Goal: Information Seeking & Learning: Learn about a topic

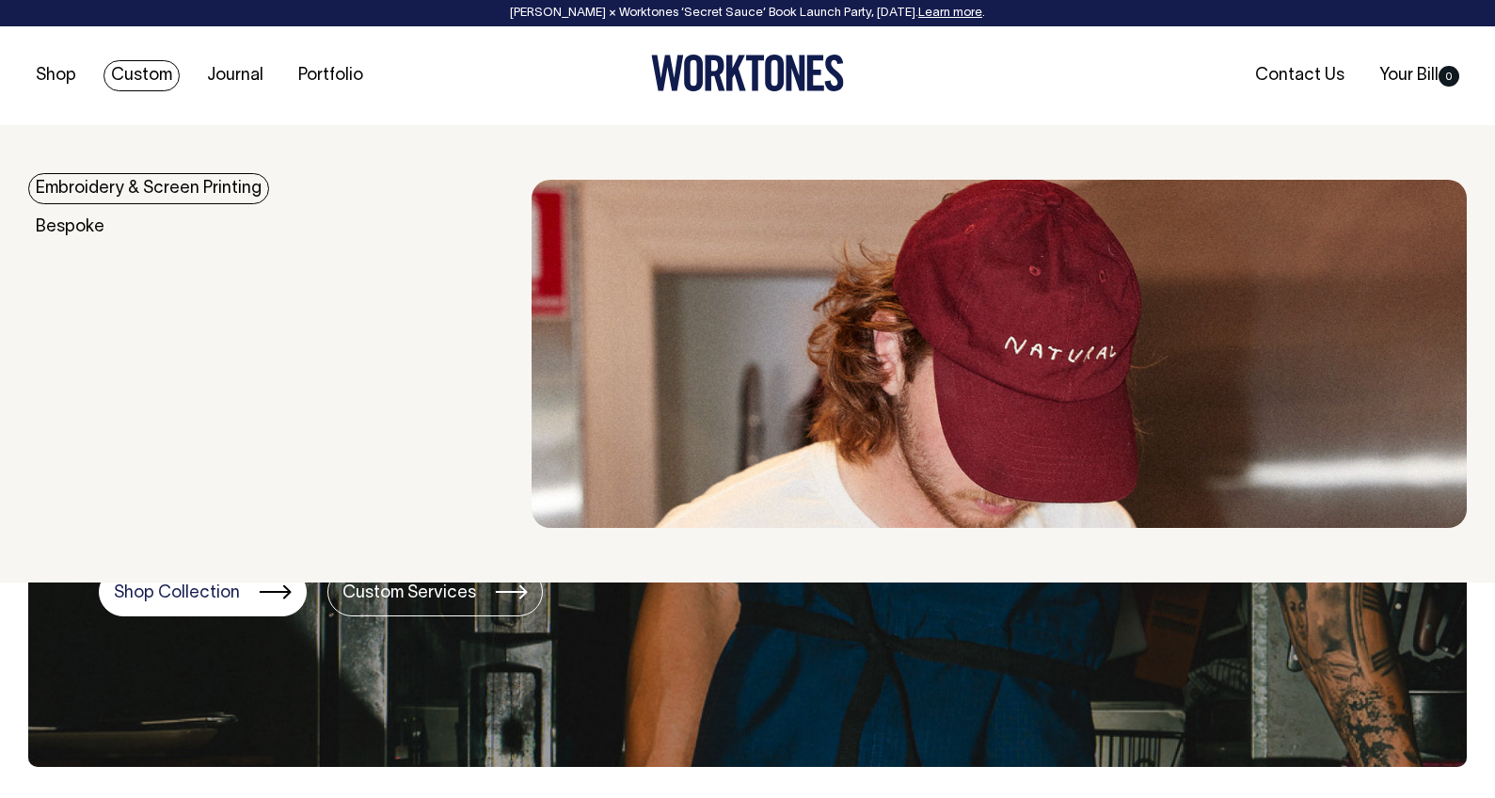
click at [108, 187] on link "Embroidery & Screen Printing" at bounding box center [148, 188] width 241 height 31
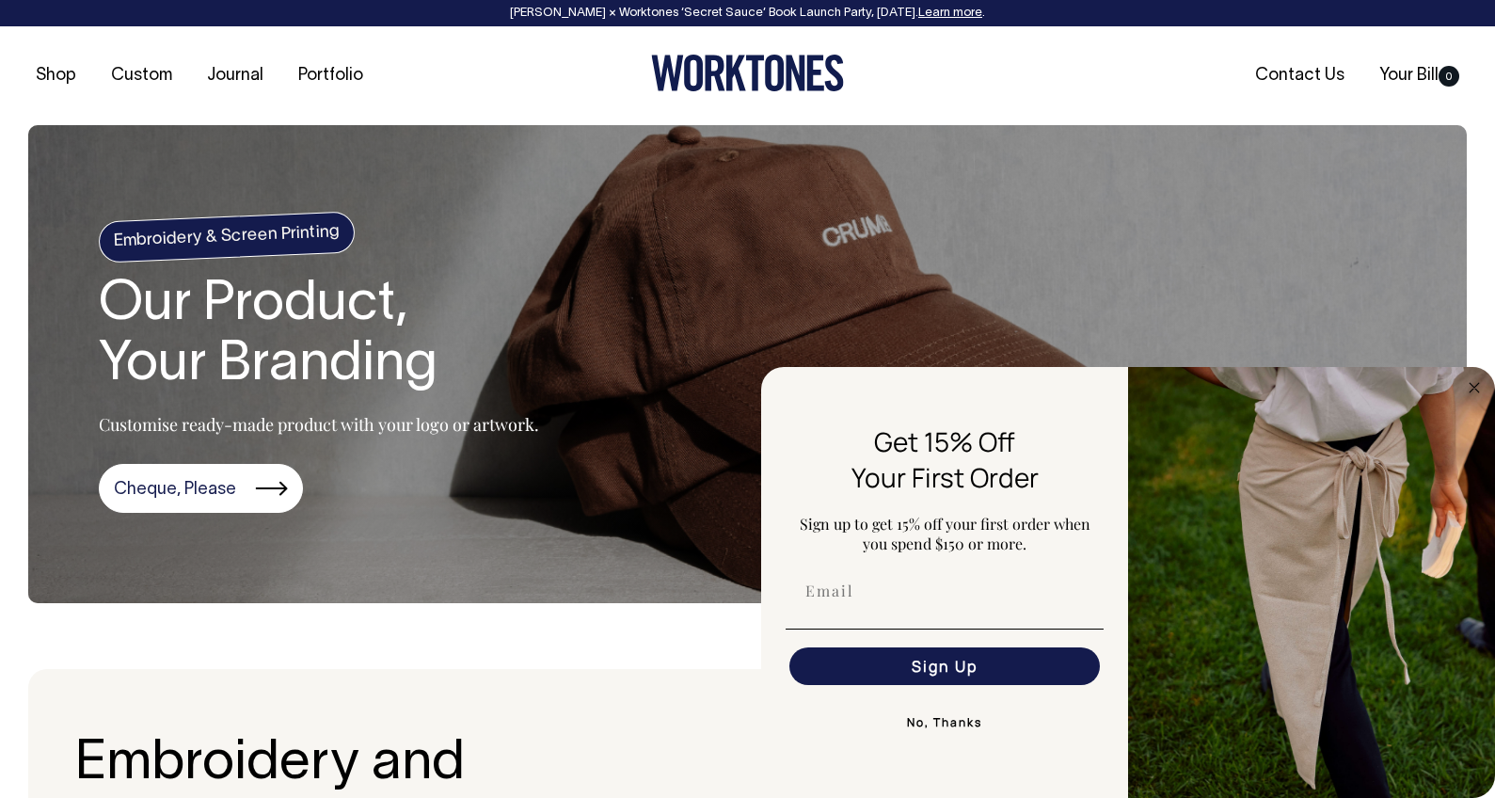
click at [957, 727] on button "No, Thanks" at bounding box center [945, 723] width 318 height 38
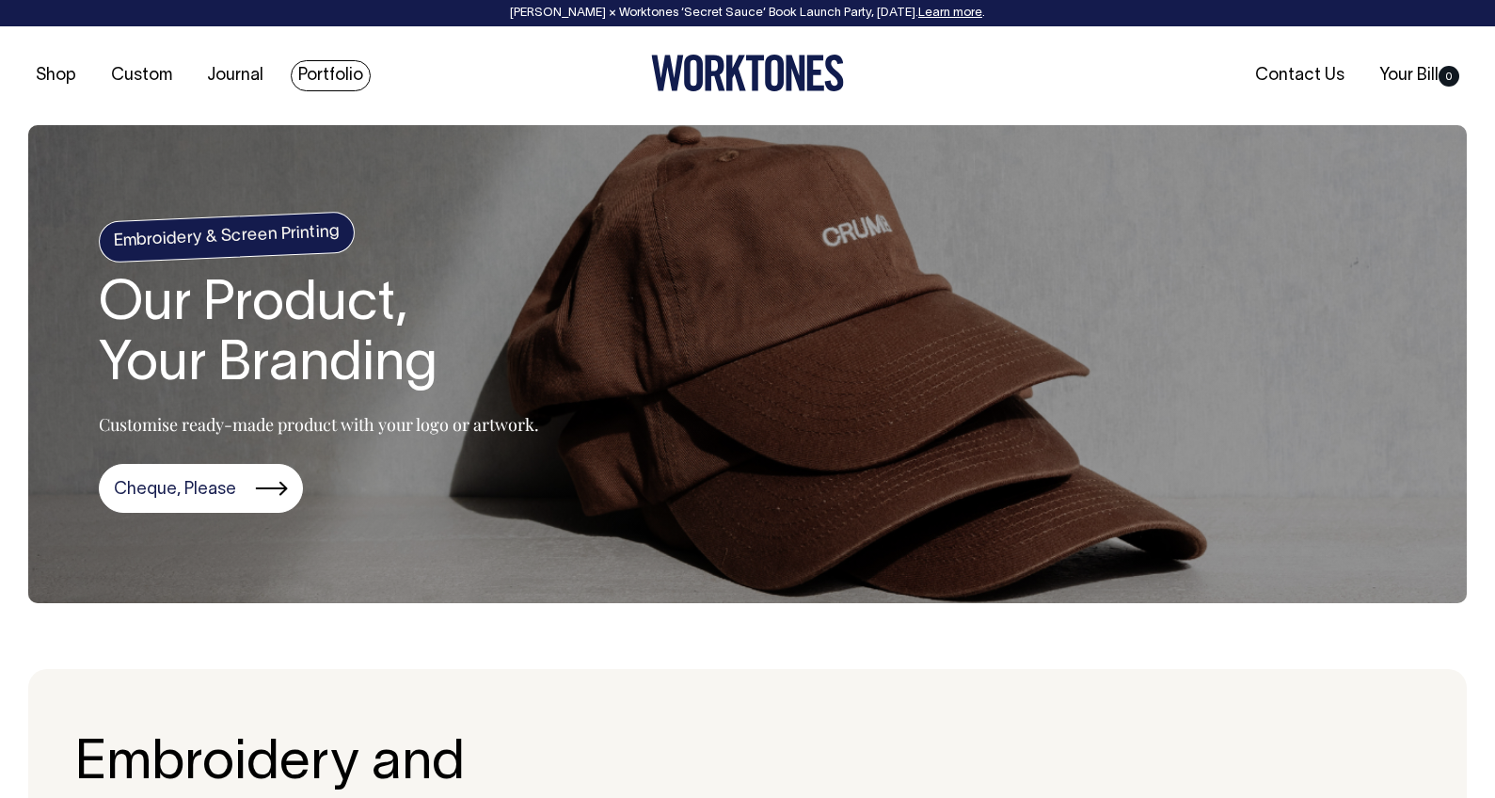
click at [327, 64] on link "Portfolio" at bounding box center [331, 75] width 80 height 31
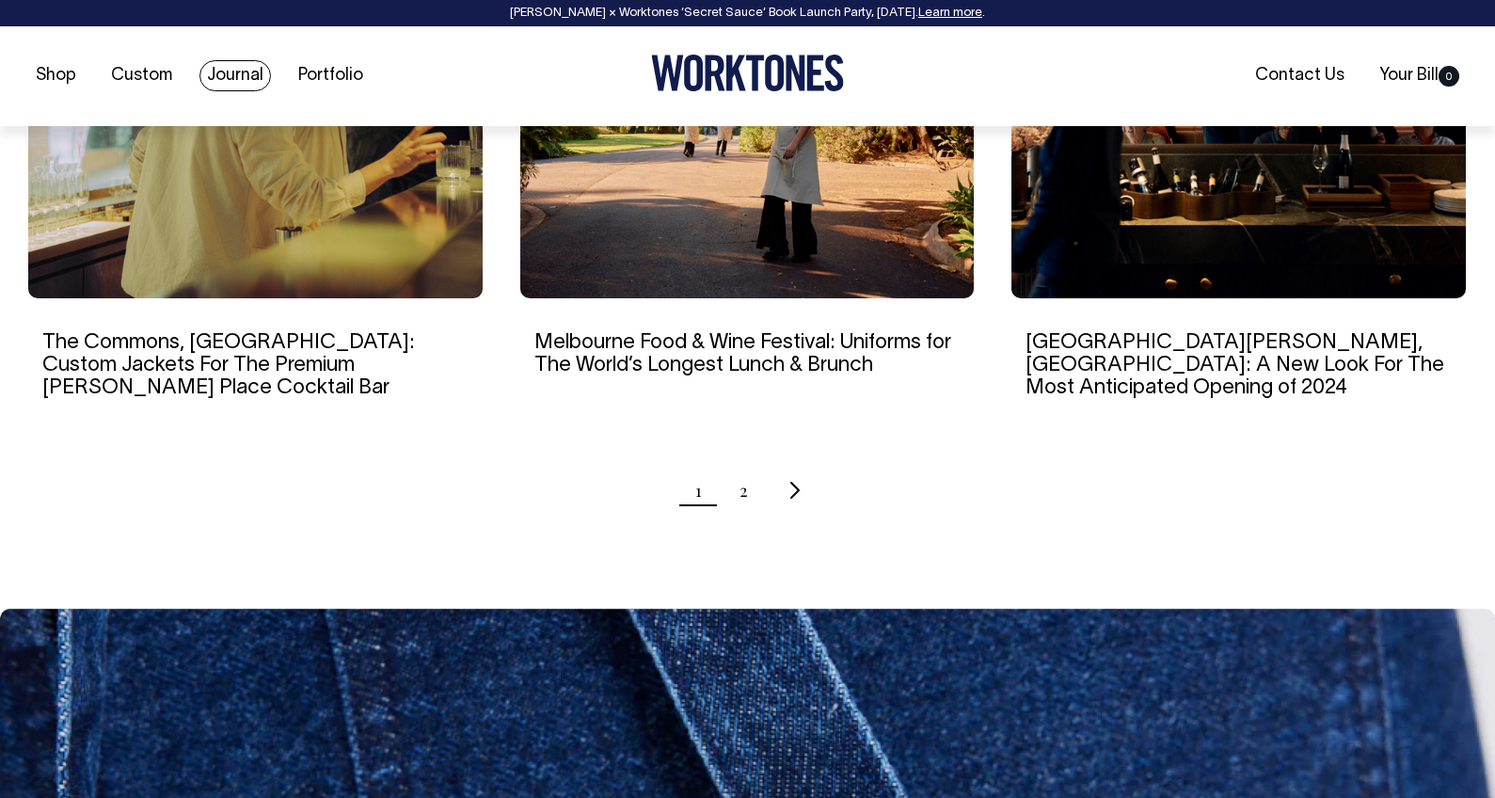
scroll to position [1965, 0]
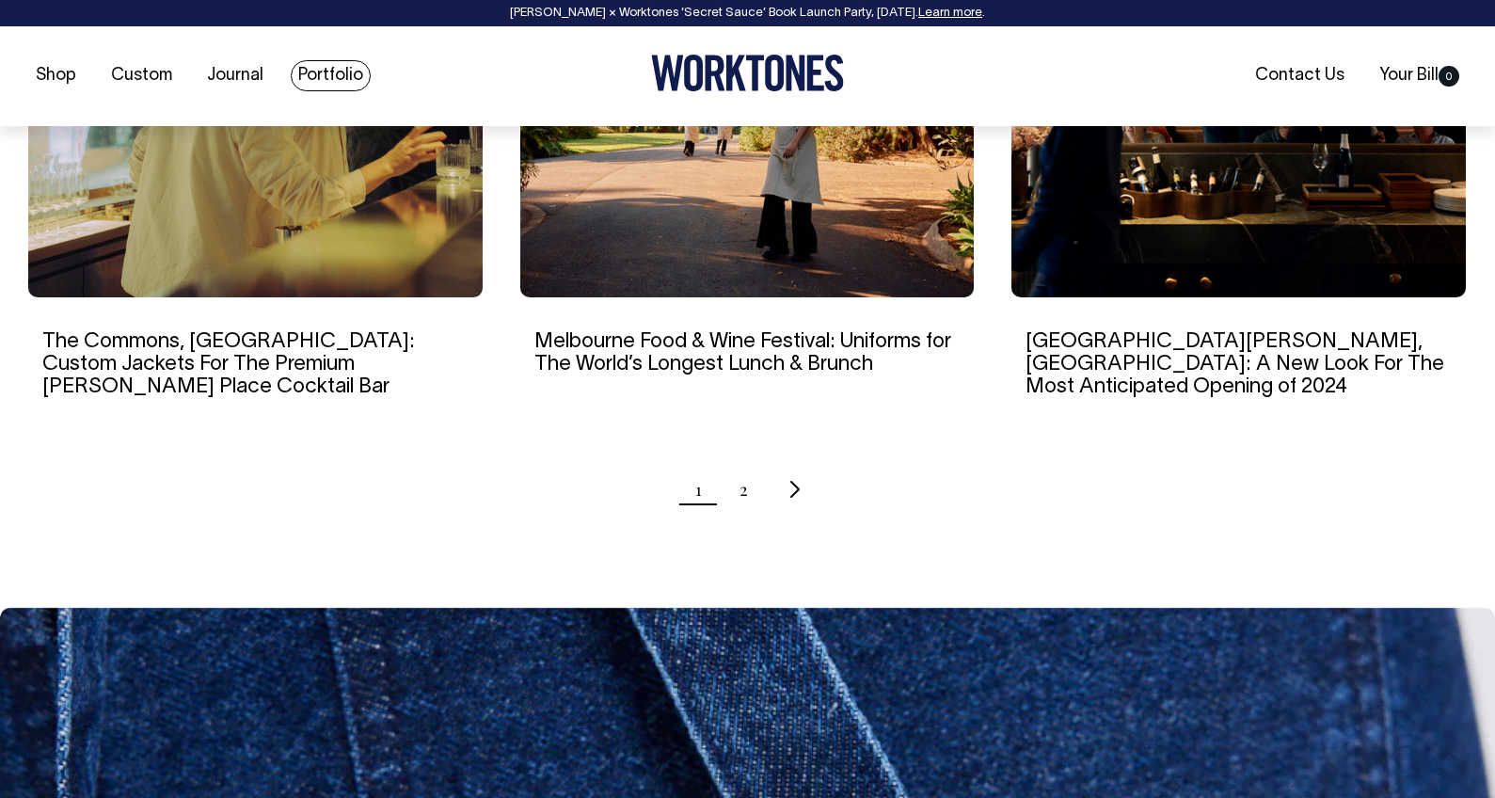
click at [334, 72] on link "Portfolio" at bounding box center [331, 75] width 80 height 31
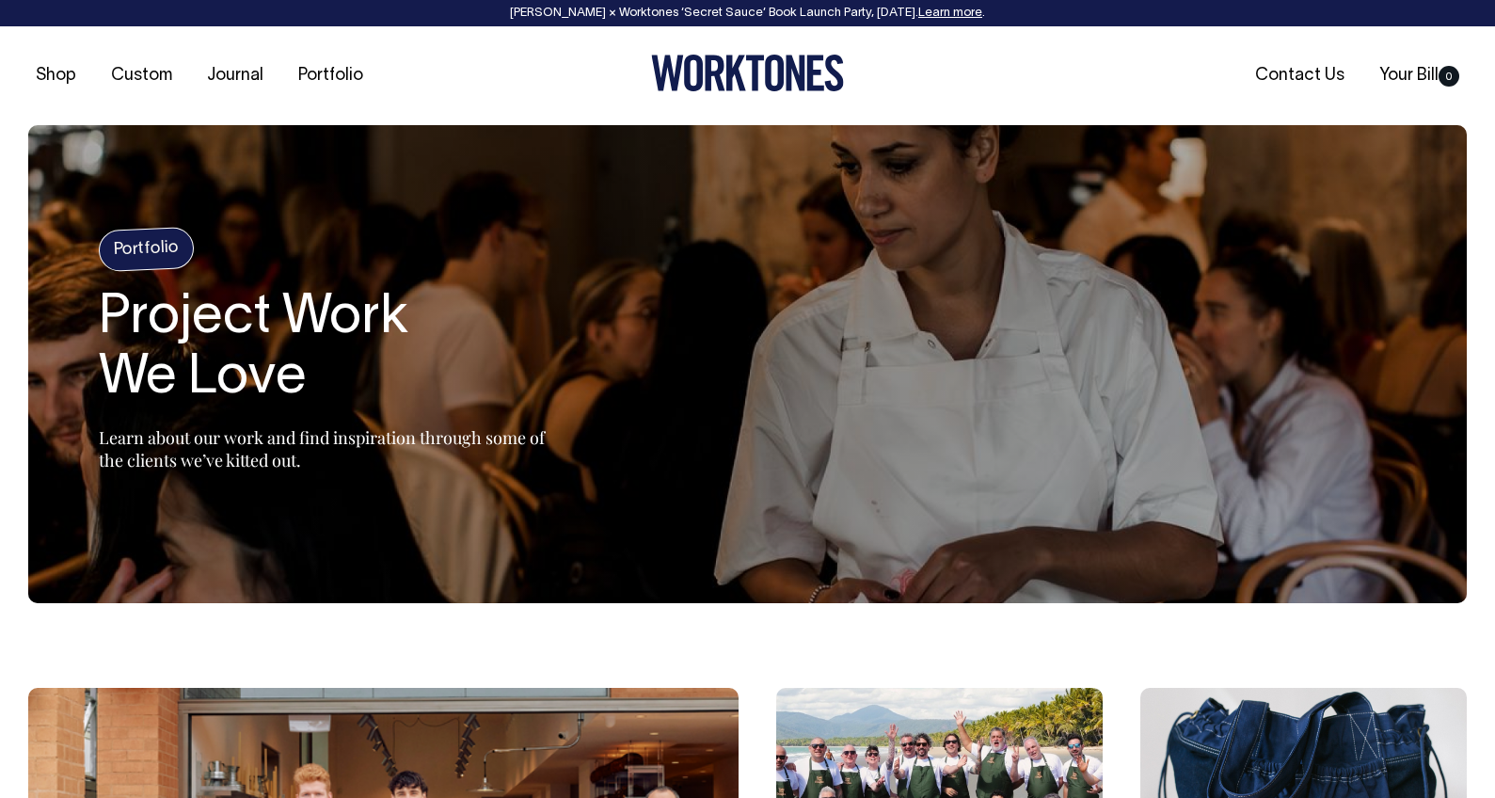
click at [162, 240] on h4 "Portfolio" at bounding box center [146, 249] width 97 height 45
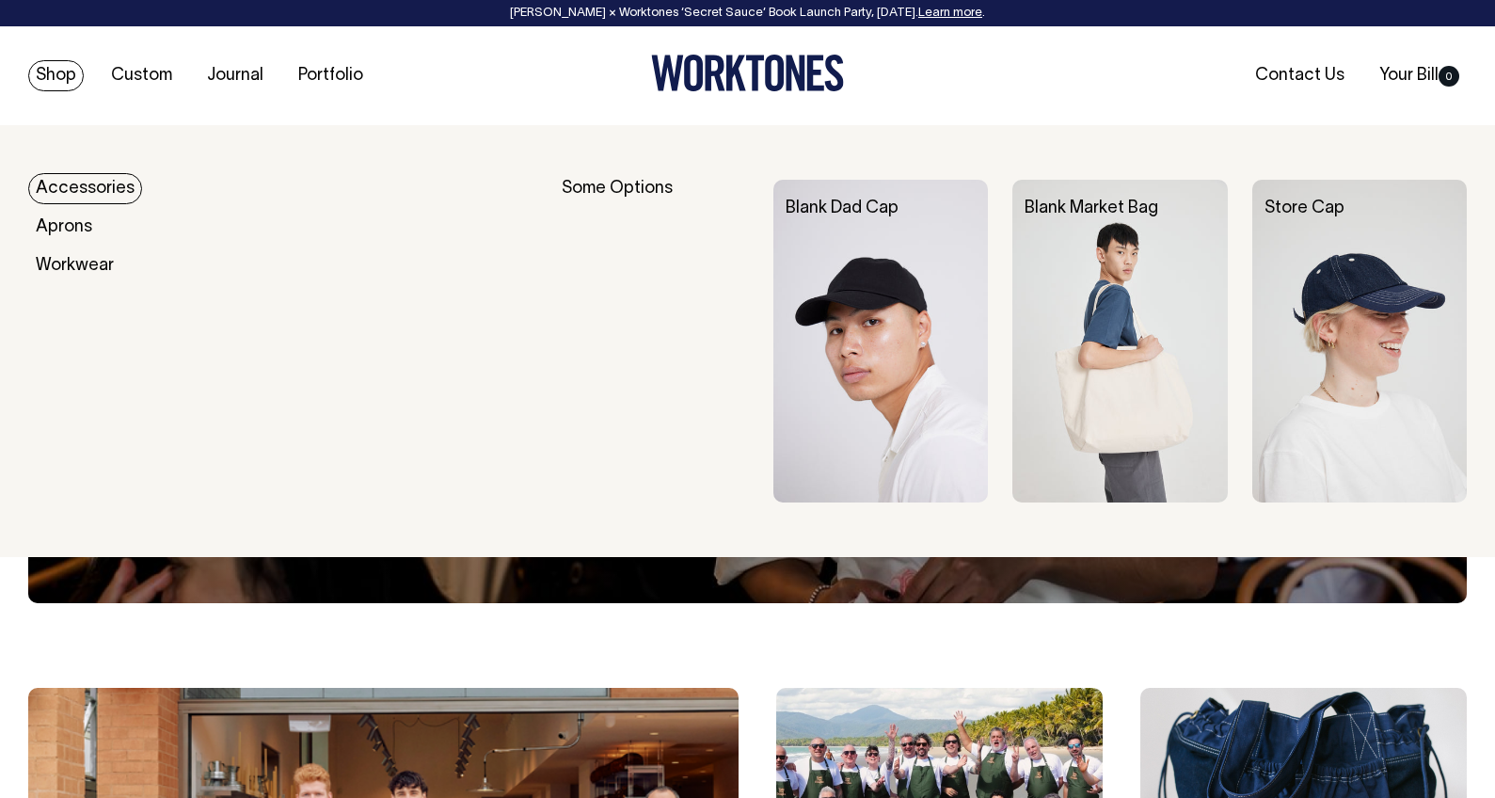
click at [1121, 296] on img at bounding box center [1119, 341] width 215 height 323
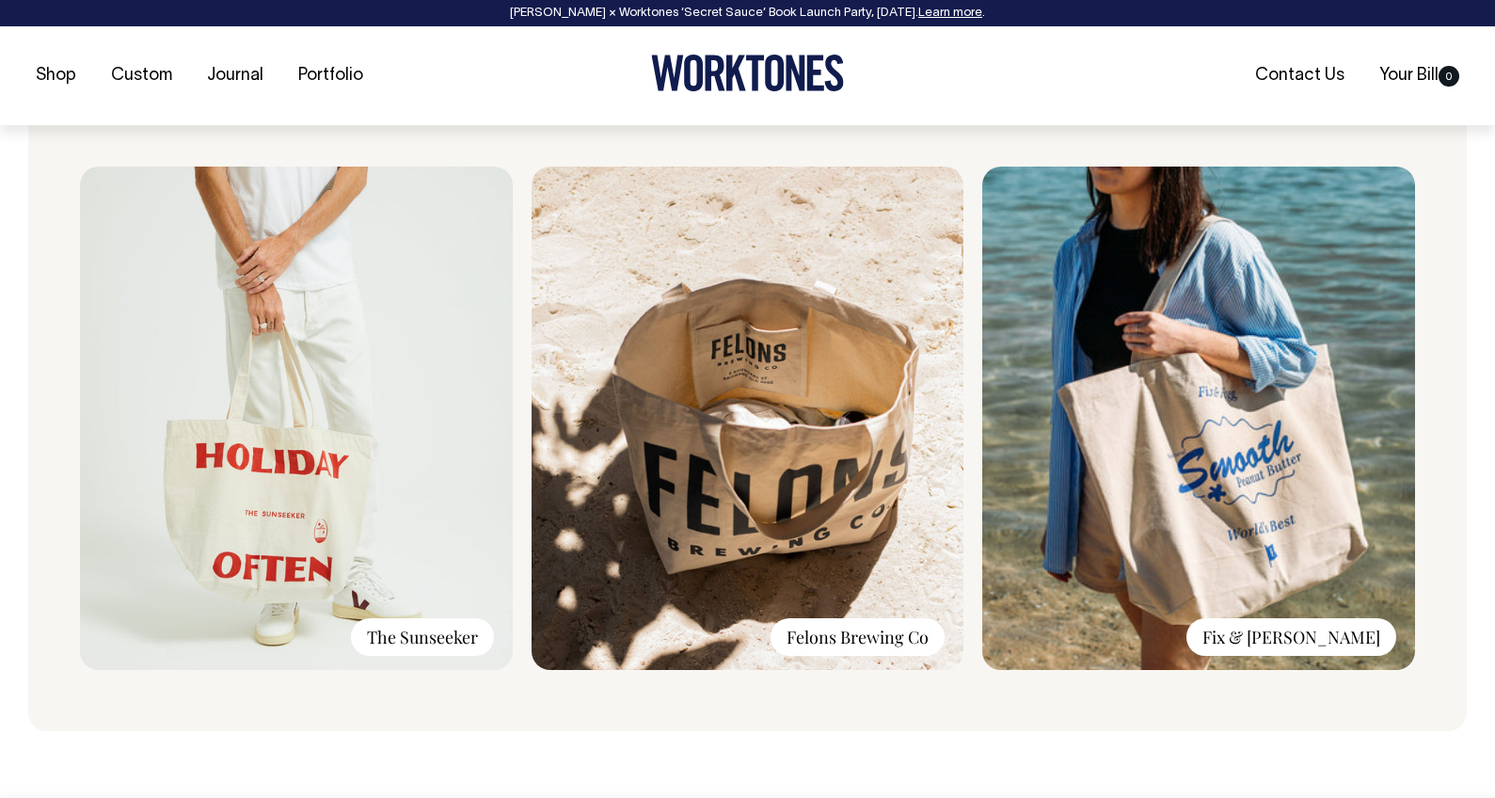
scroll to position [1253, 0]
click at [618, 376] on img at bounding box center [748, 417] width 433 height 503
click at [833, 652] on div "Felons Brewing Co" at bounding box center [858, 636] width 174 height 38
click at [788, 482] on img at bounding box center [748, 417] width 433 height 503
